Goal: Information Seeking & Learning: Learn about a topic

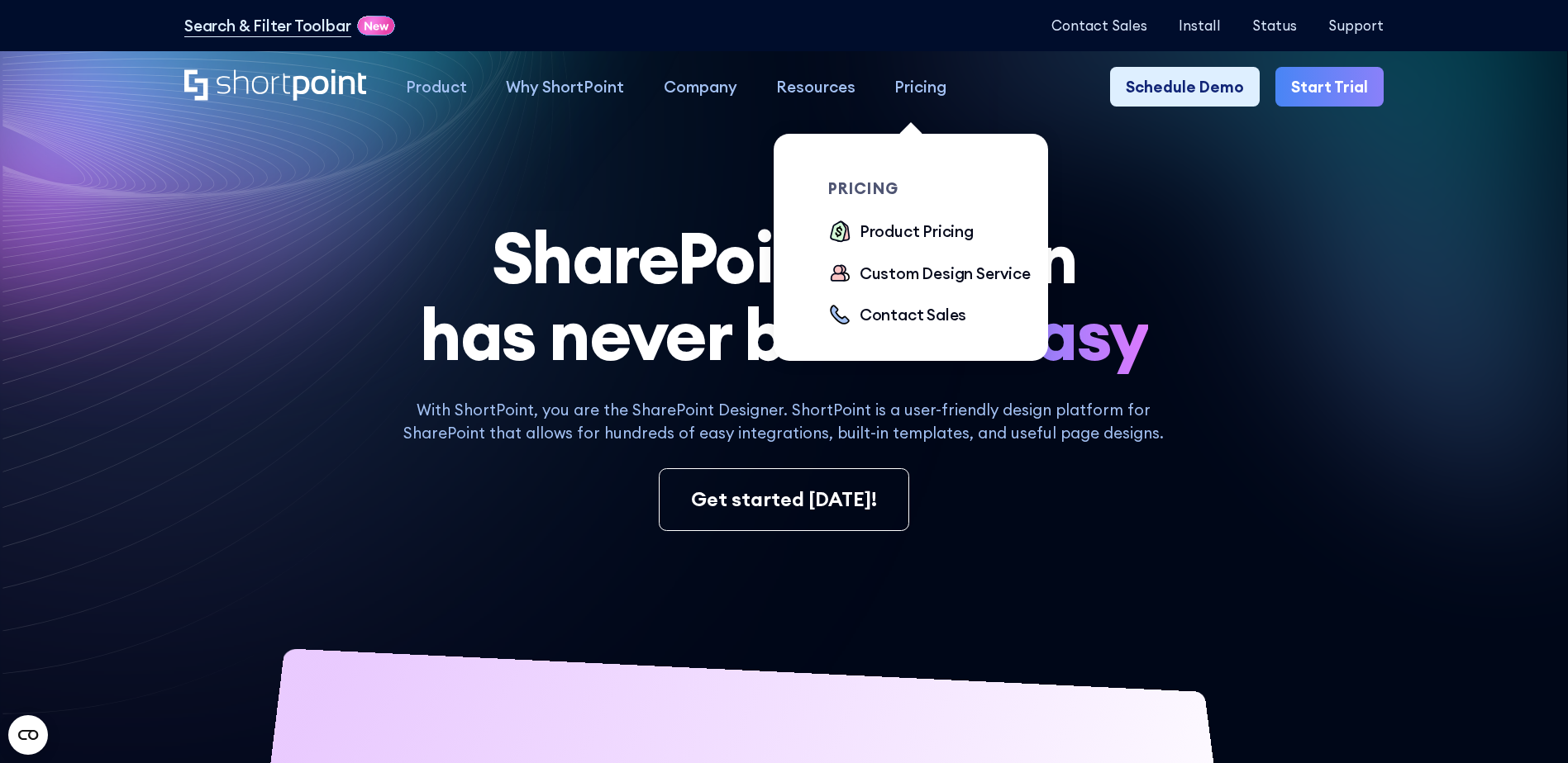
click at [904, 94] on div "Pricing" at bounding box center [919, 87] width 52 height 23
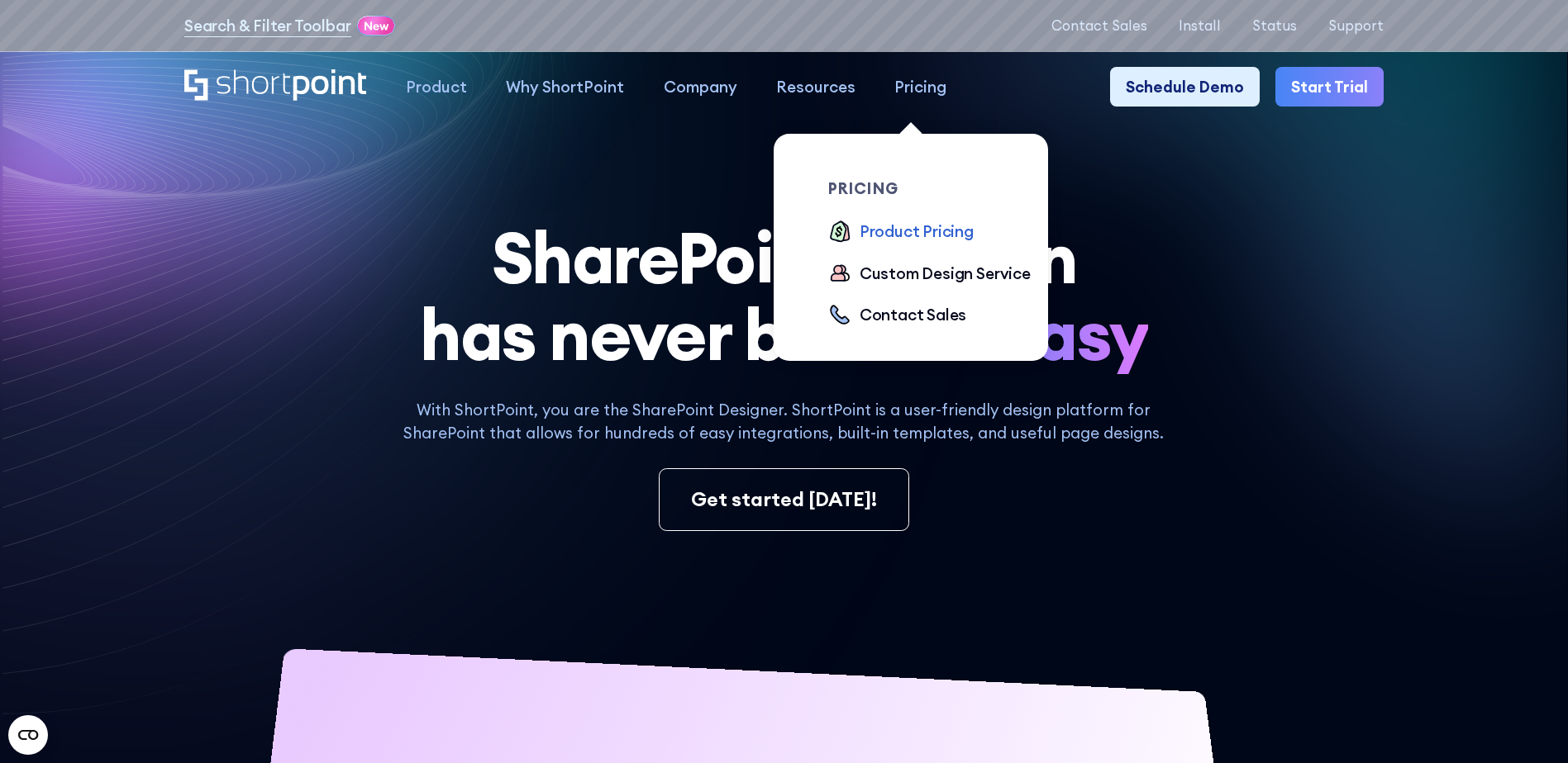
click at [897, 232] on div "Product Pricing" at bounding box center [917, 231] width 114 height 23
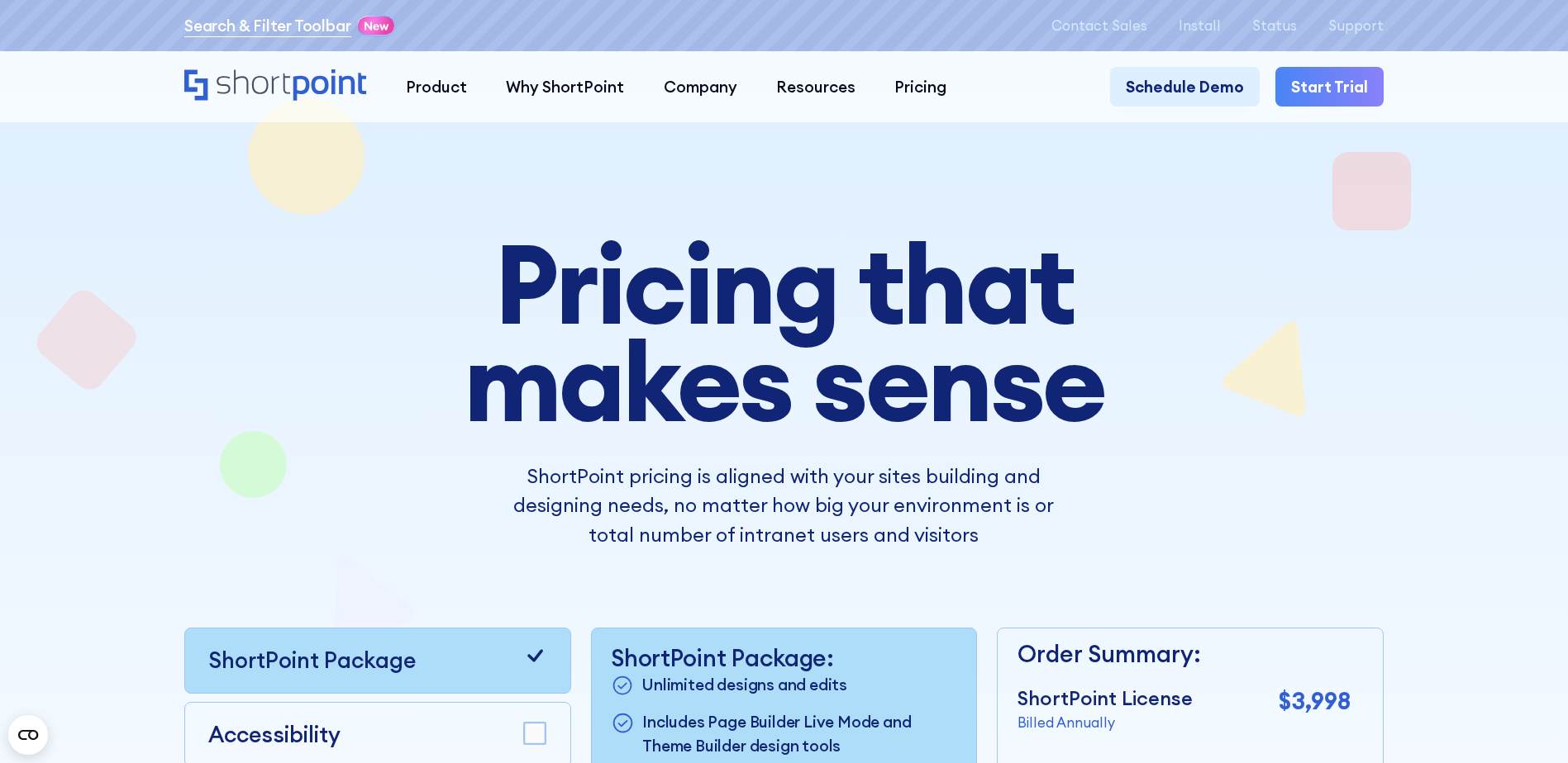
click at [245, 27] on link "Search & Filter Toolbar" at bounding box center [268, 25] width 167 height 23
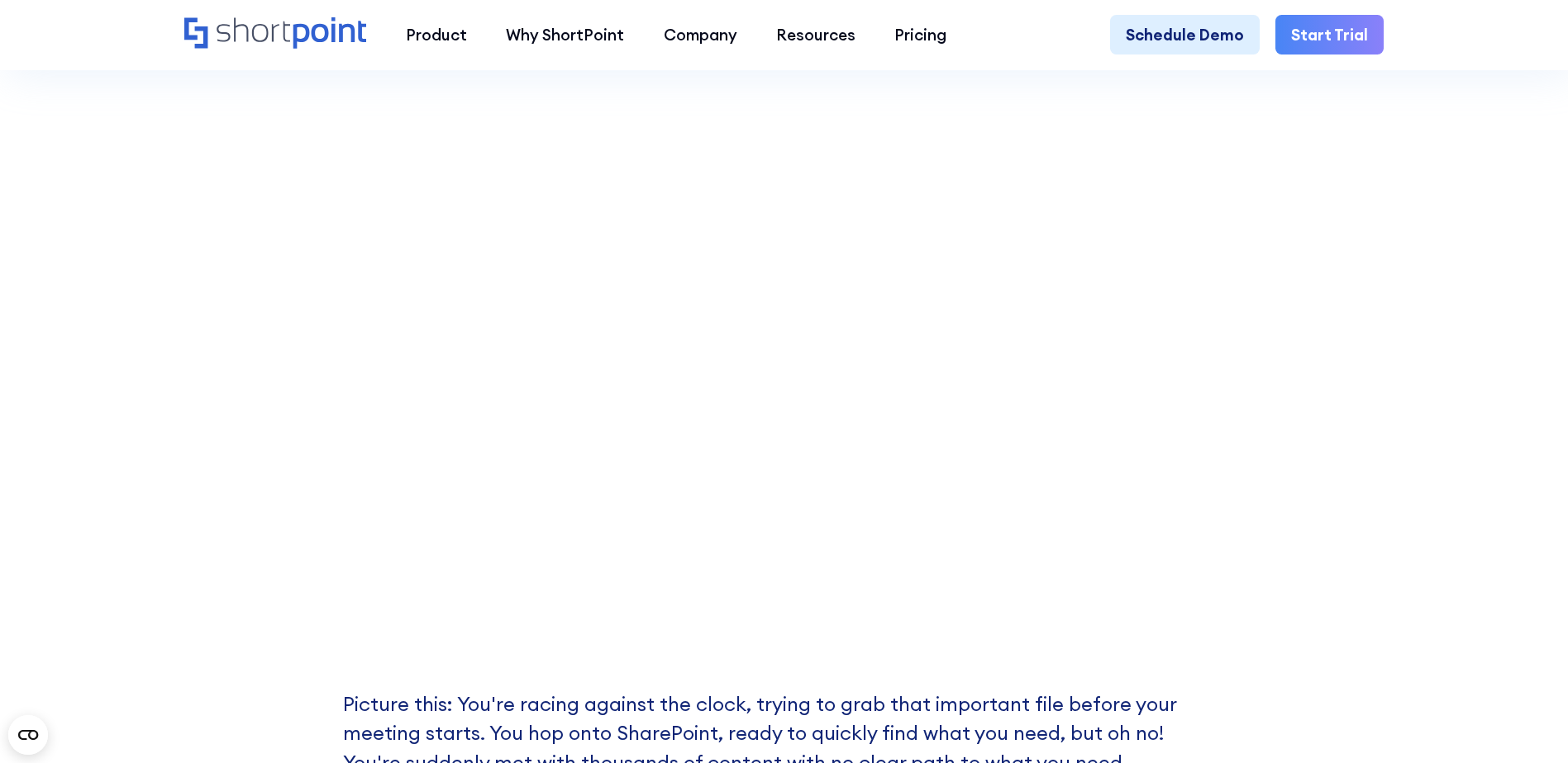
scroll to position [578, 0]
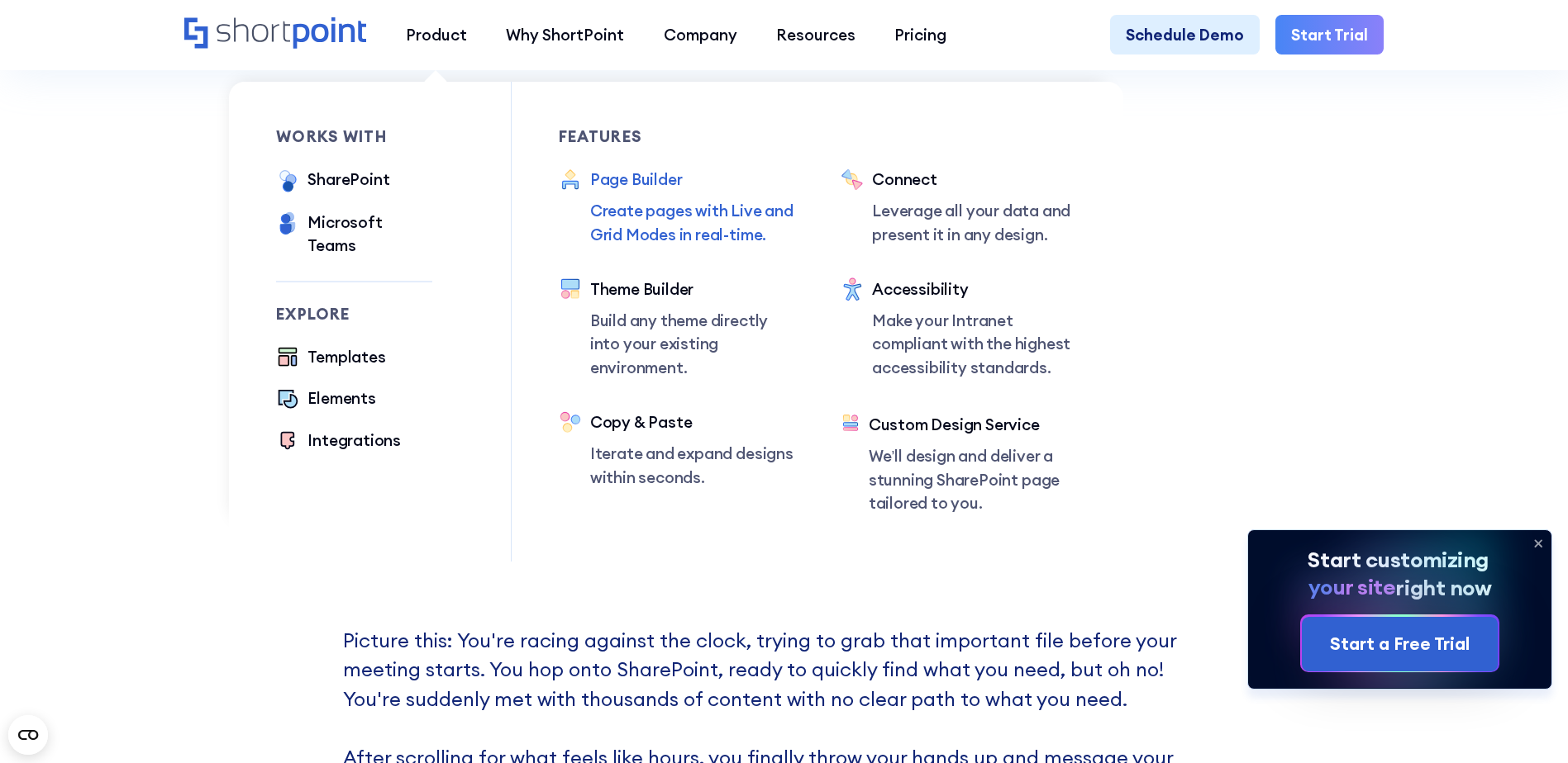
click at [727, 220] on p "Create pages with Live and Grid Modes in real-time." at bounding box center [692, 223] width 204 height 47
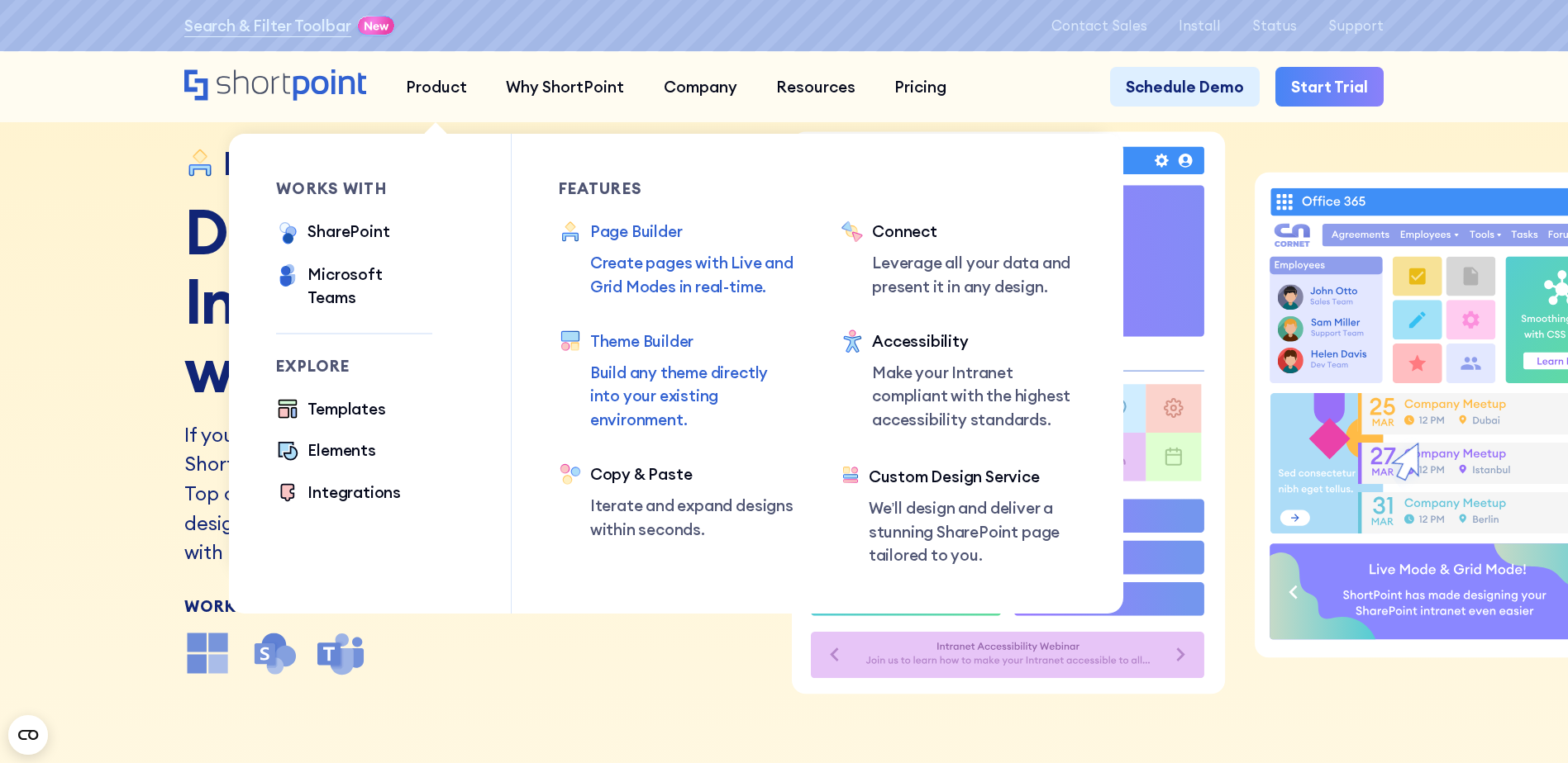
click at [628, 343] on div "Theme Builder" at bounding box center [692, 341] width 204 height 23
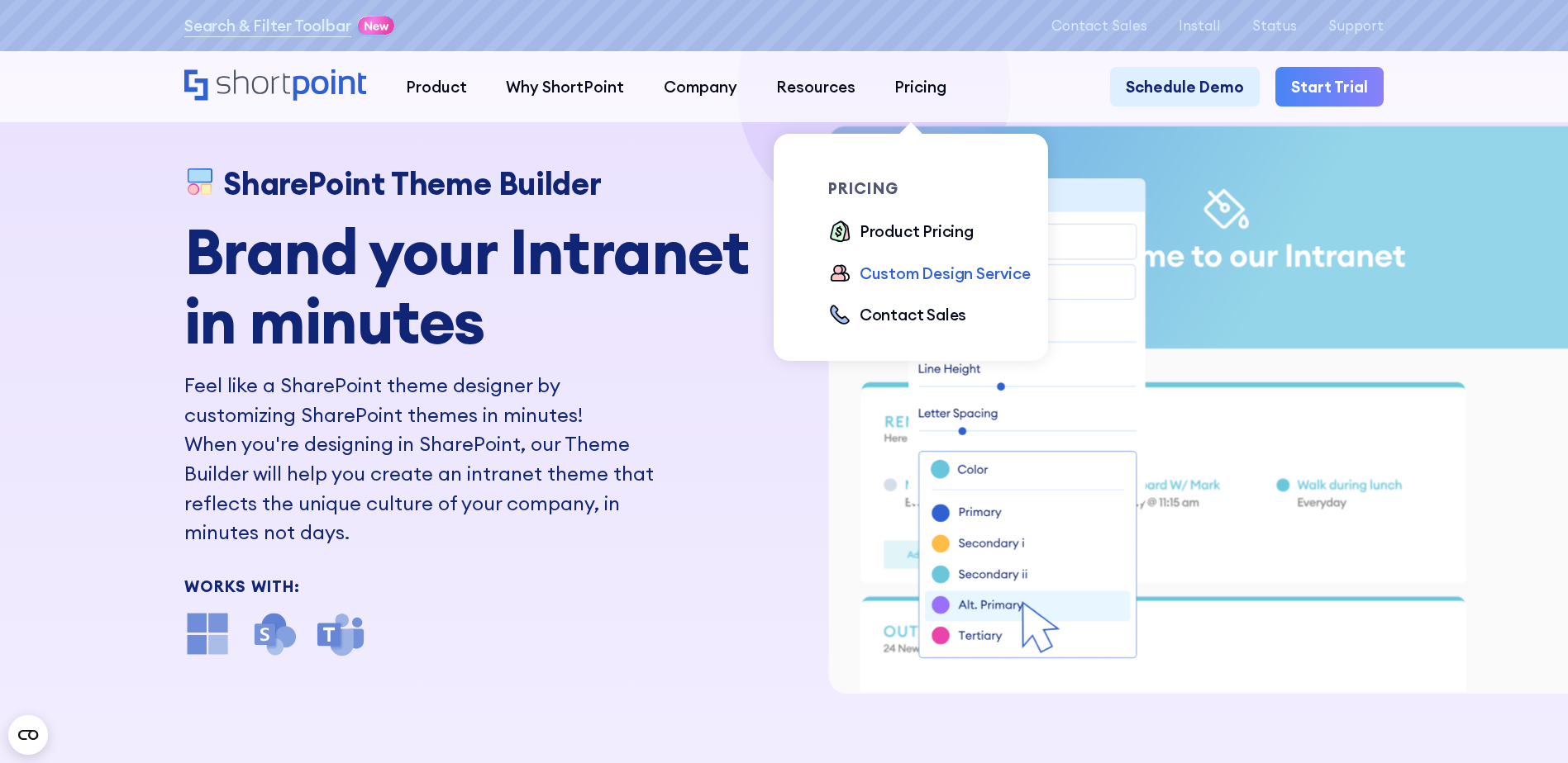
click at [915, 277] on div "Custom Design Service" at bounding box center [945, 273] width 171 height 23
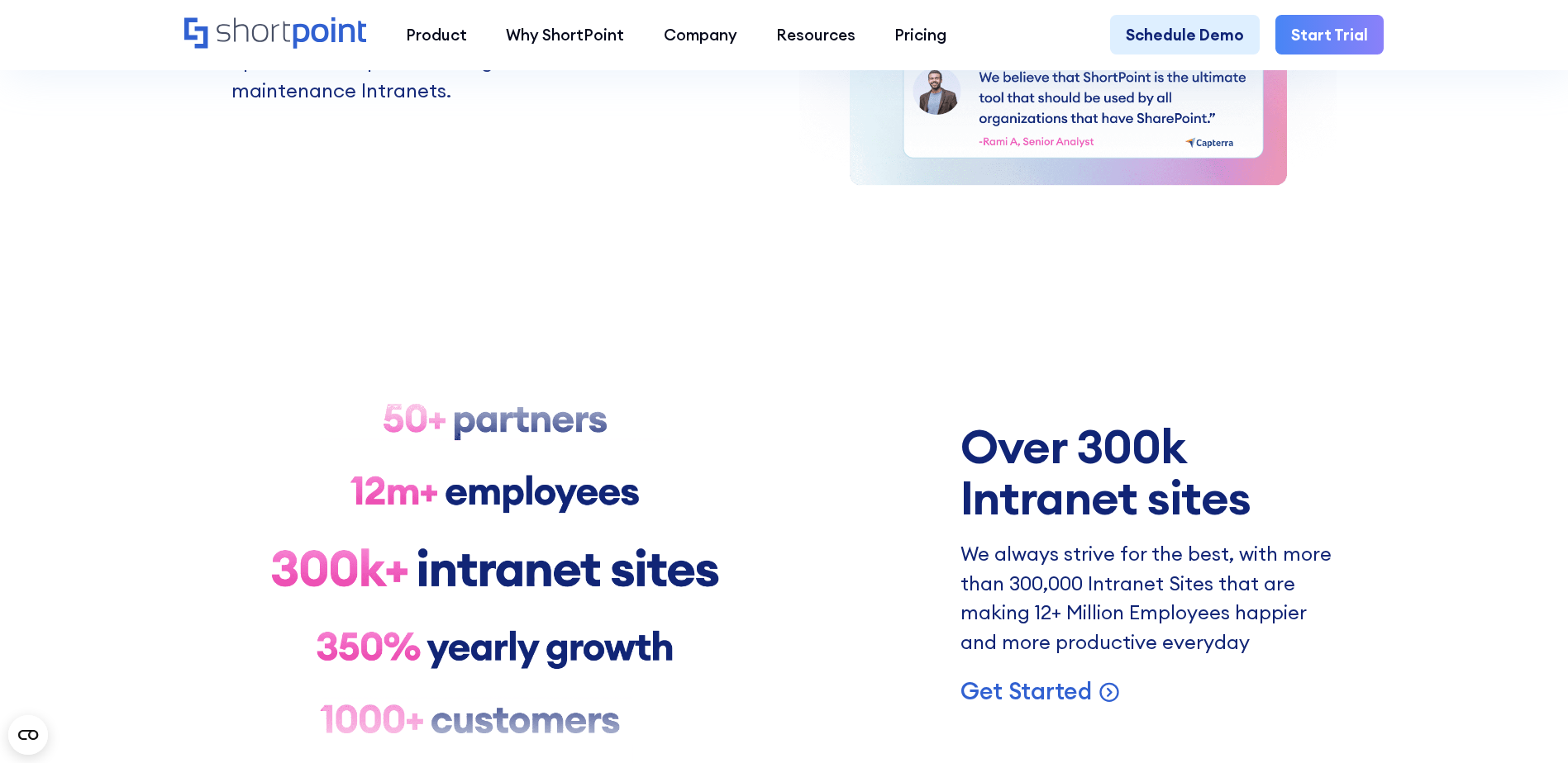
scroll to position [4048, 0]
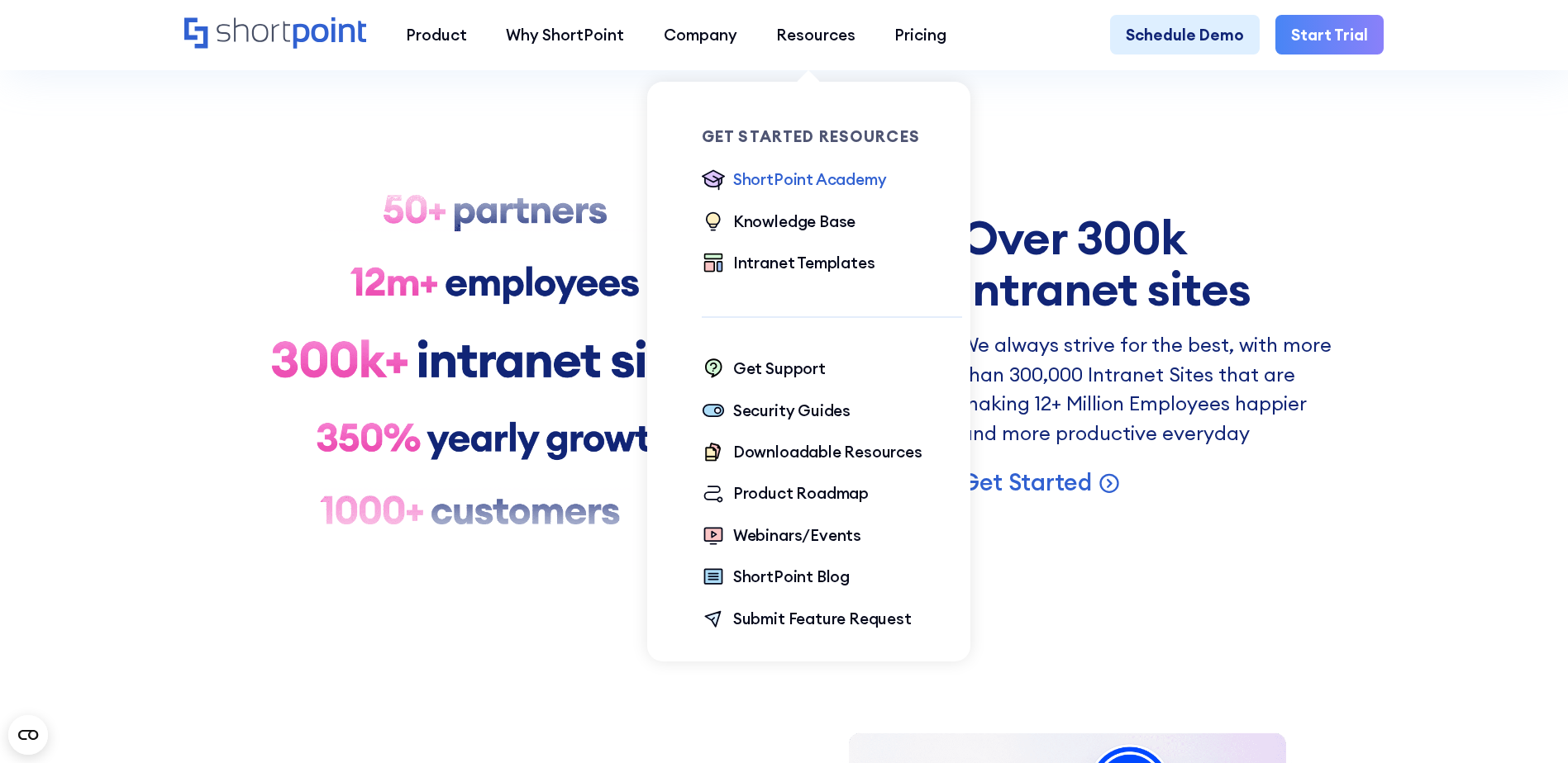
click at [814, 180] on div "ShortPoint Academy" at bounding box center [810, 179] width 154 height 23
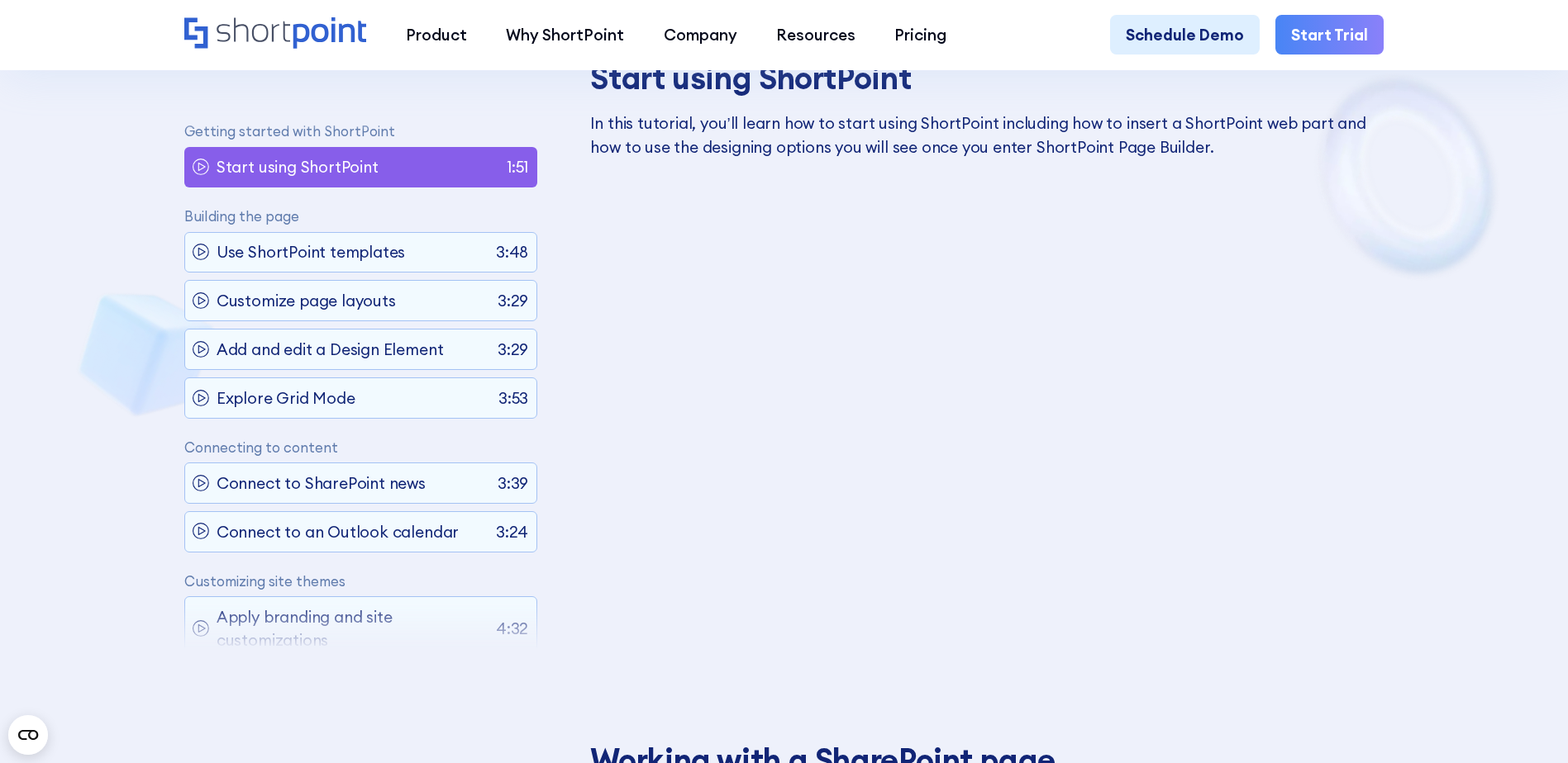
scroll to position [1074, 0]
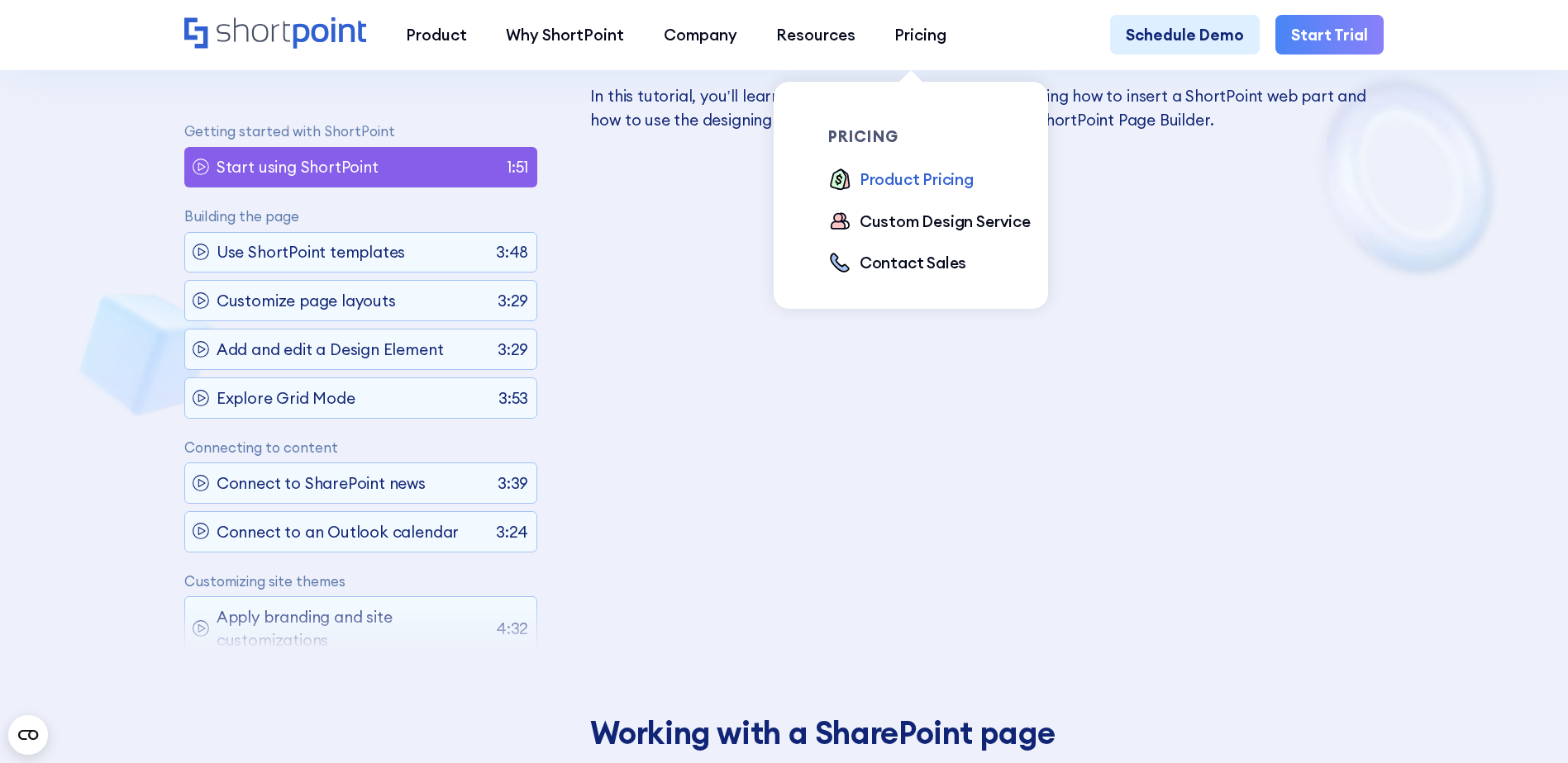
click at [934, 182] on div "Product Pricing" at bounding box center [917, 179] width 114 height 23
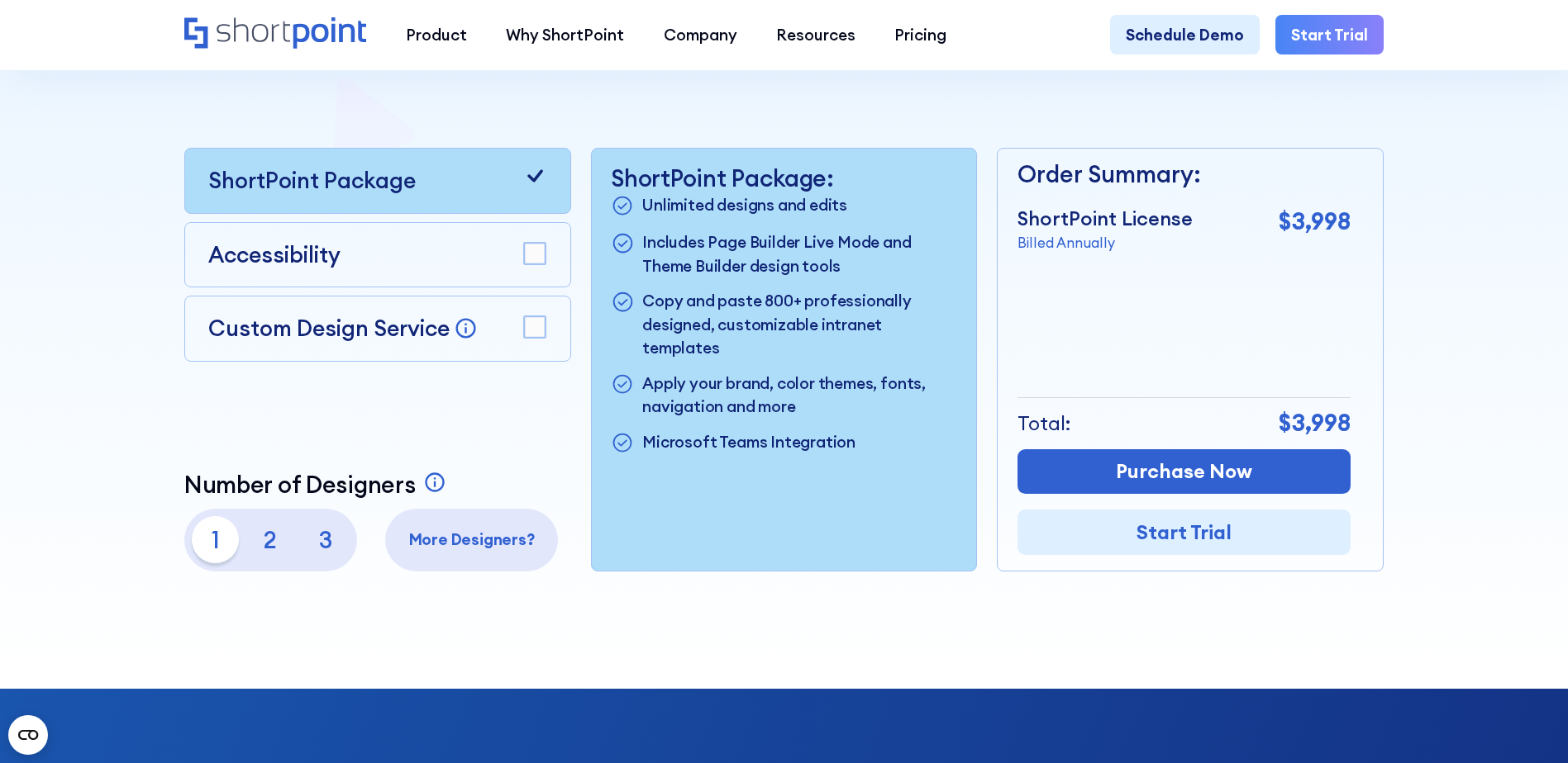
scroll to position [495, 0]
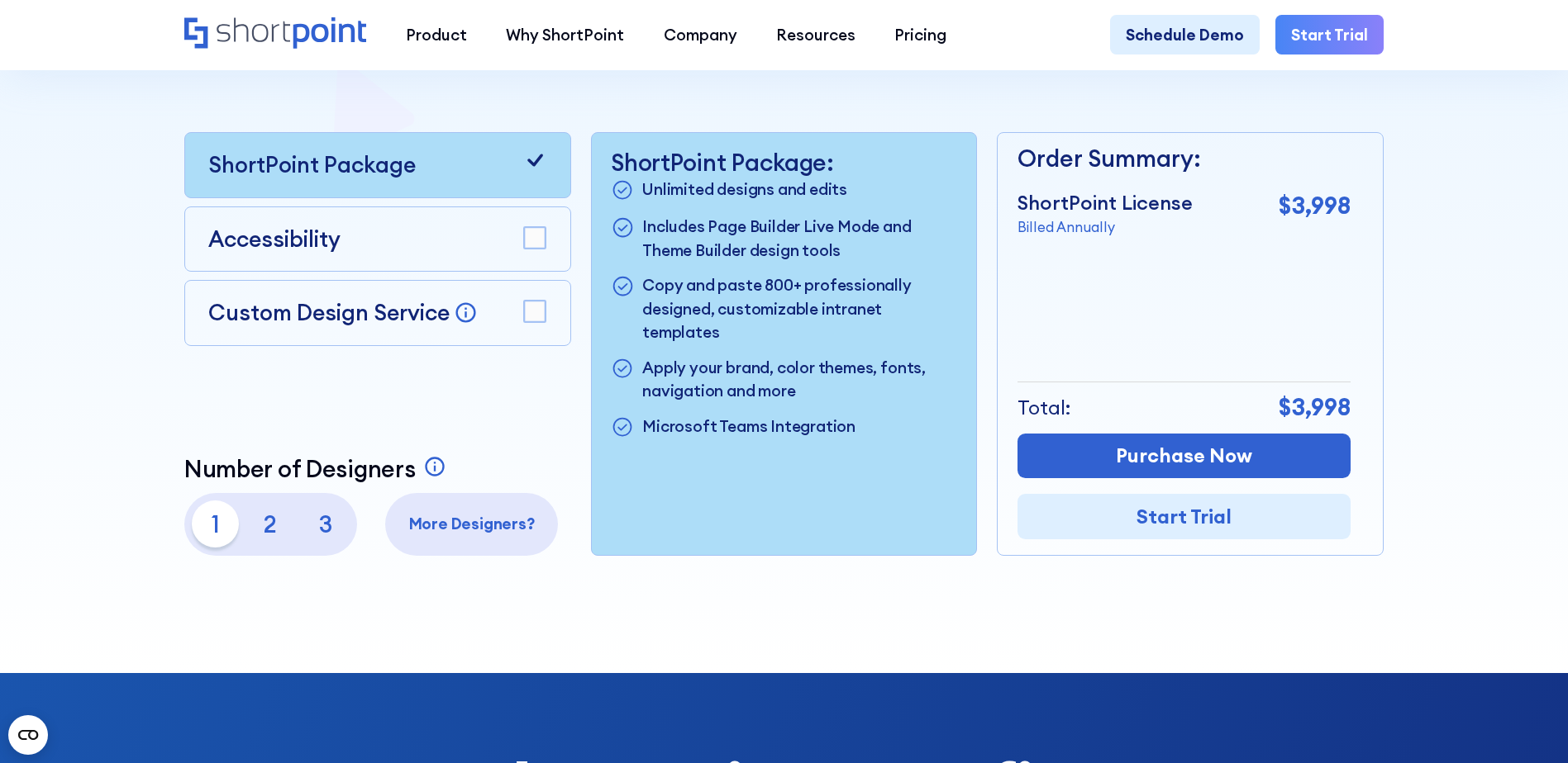
click at [260, 528] on p "2" at bounding box center [271, 524] width 47 height 47
click at [199, 539] on p "1" at bounding box center [215, 524] width 47 height 47
drag, startPoint x: 270, startPoint y: 528, endPoint x: 293, endPoint y: 529, distance: 23.0
click at [271, 528] on p "2" at bounding box center [271, 524] width 47 height 47
click at [338, 528] on p "3" at bounding box center [326, 524] width 47 height 47
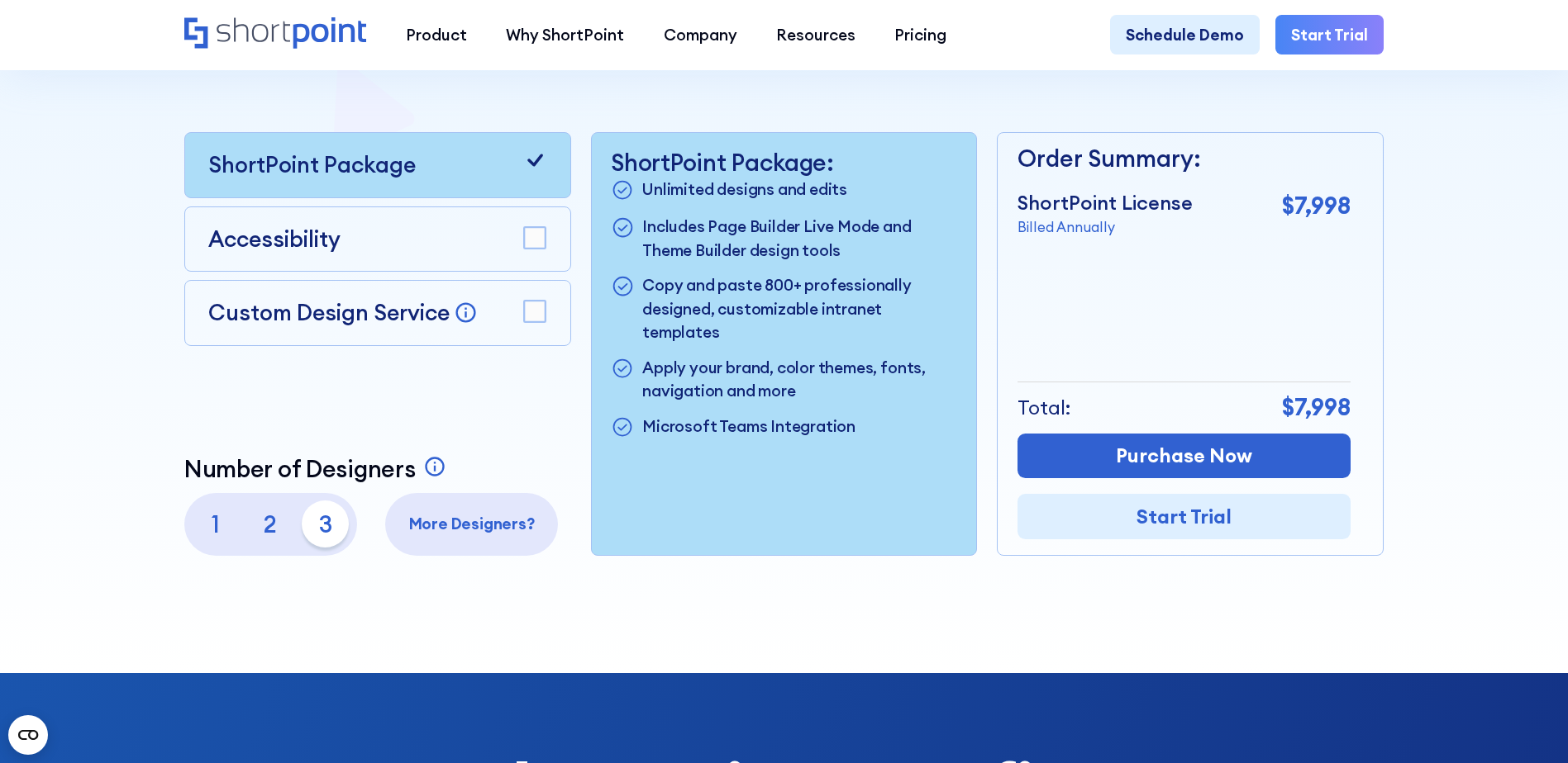
click at [265, 537] on p "2" at bounding box center [271, 524] width 47 height 47
click at [206, 531] on p "1" at bounding box center [215, 524] width 47 height 47
click at [450, 532] on p "More Designers?" at bounding box center [471, 523] width 157 height 23
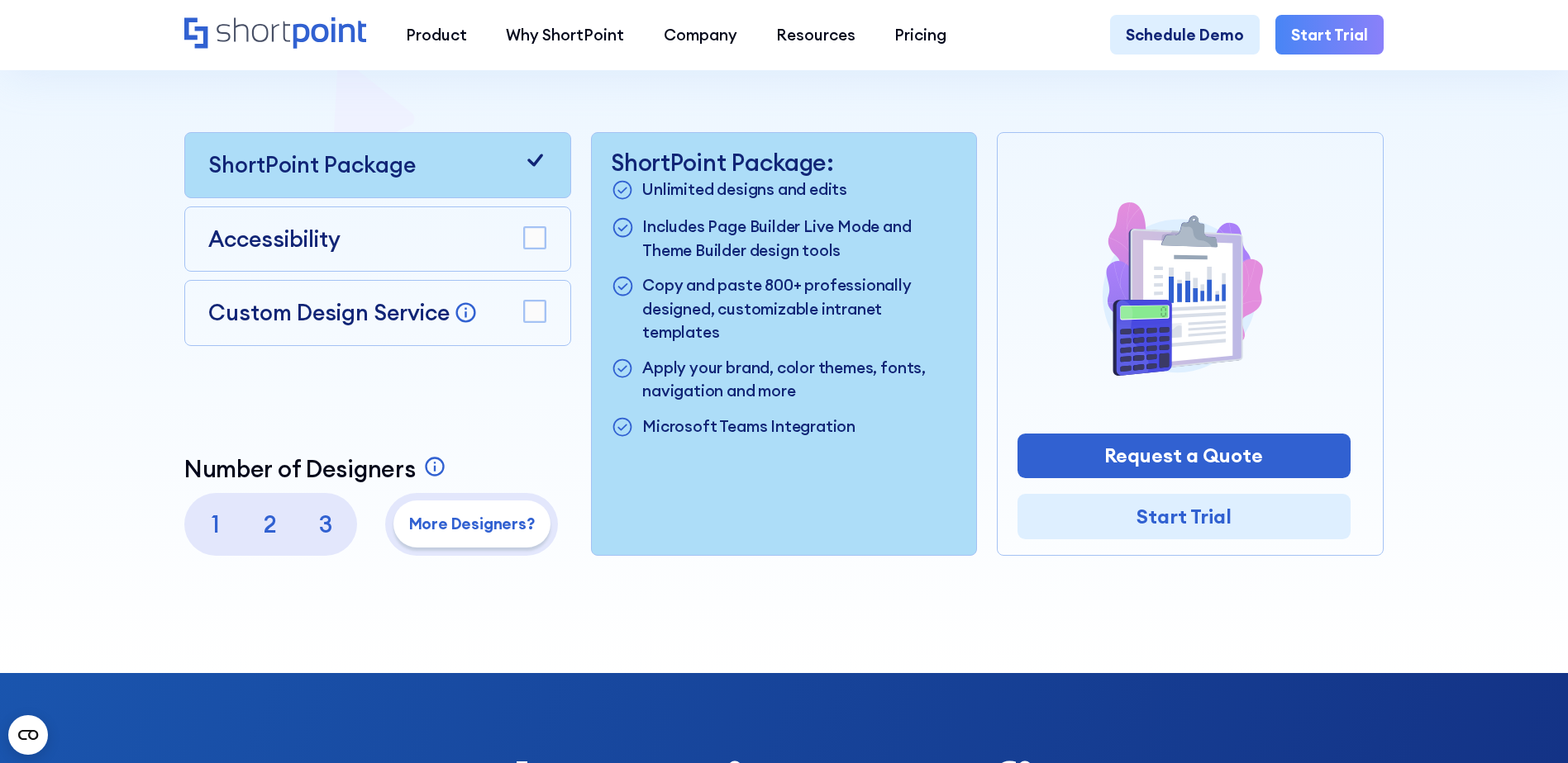
click at [261, 530] on p "2" at bounding box center [271, 524] width 47 height 47
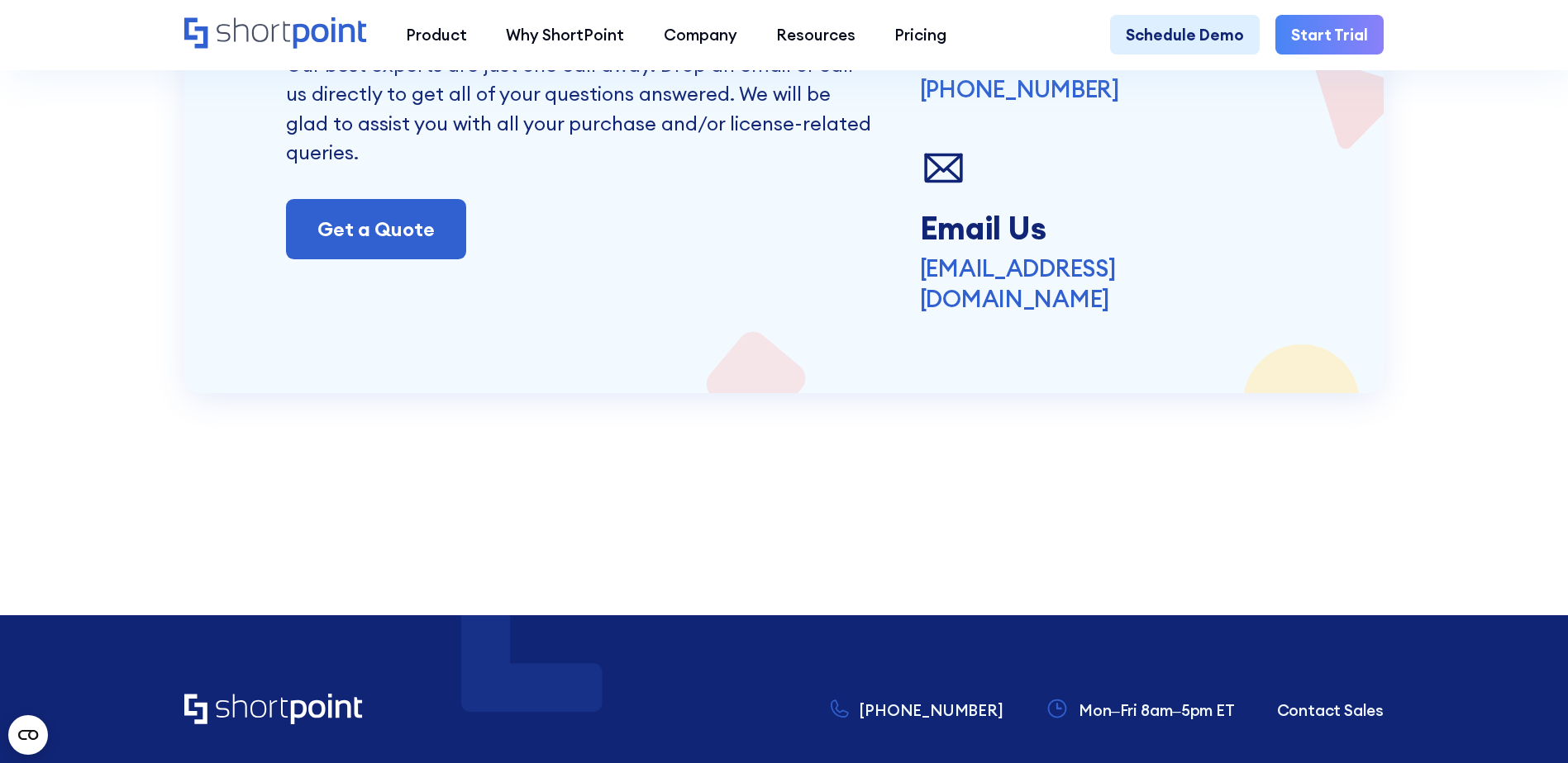
scroll to position [4626, 0]
